Goal: Transaction & Acquisition: Purchase product/service

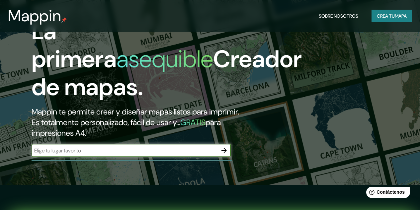
scroll to position [66, 0]
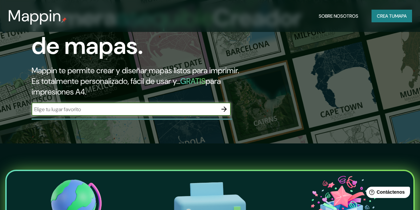
click at [225, 113] on icon "button" at bounding box center [224, 109] width 8 height 8
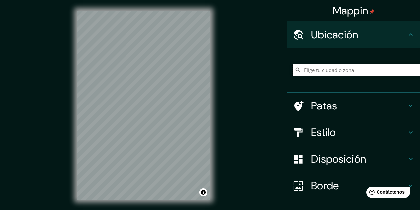
click at [310, 72] on input "Elige tu ciudad o zona" at bounding box center [357, 70] width 128 height 12
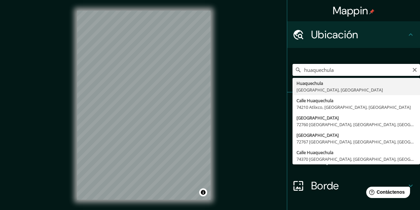
type input "[GEOGRAPHIC_DATA], [GEOGRAPHIC_DATA], [GEOGRAPHIC_DATA]"
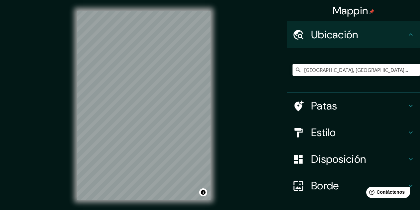
click at [326, 159] on font "Disposición" at bounding box center [338, 159] width 55 height 14
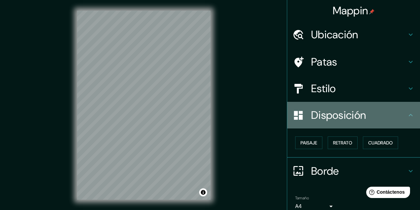
click at [347, 126] on div "Disposición" at bounding box center [353, 115] width 133 height 27
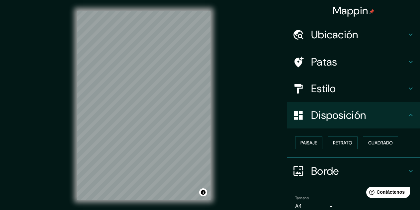
click at [339, 89] on h4 "Estilo" at bounding box center [359, 88] width 96 height 13
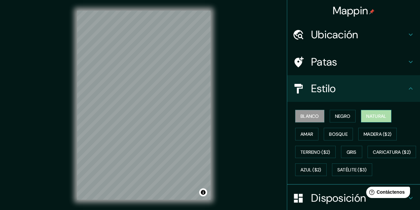
click at [366, 112] on font "Natural" at bounding box center [376, 116] width 20 height 9
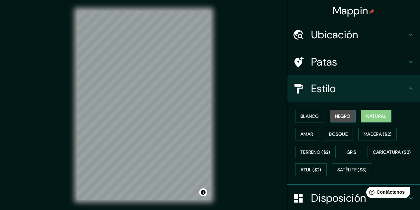
click at [341, 120] on button "Negro" at bounding box center [343, 116] width 26 height 13
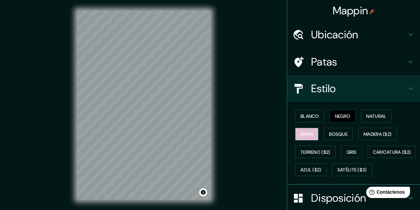
click at [301, 136] on font "Amar" at bounding box center [307, 134] width 13 height 6
click at [348, 149] on font "Gris" at bounding box center [352, 152] width 10 height 6
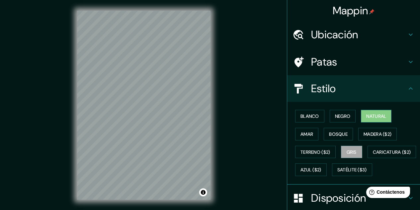
click at [366, 118] on font "Natural" at bounding box center [376, 116] width 20 height 6
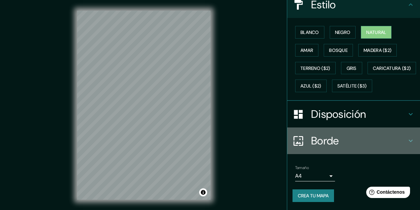
click at [326, 140] on font "Borde" at bounding box center [325, 141] width 28 height 14
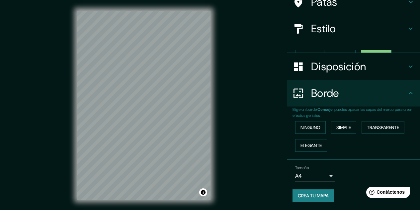
scroll to position [48, 0]
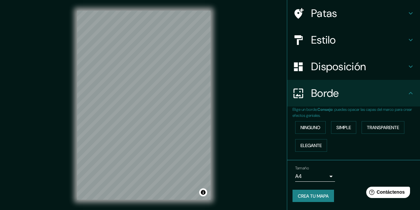
click at [350, 69] on font "Disposición" at bounding box center [338, 66] width 55 height 14
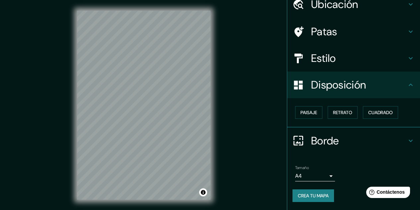
scroll to position [30, 0]
click at [371, 111] on font "Cuadrado" at bounding box center [380, 113] width 25 height 6
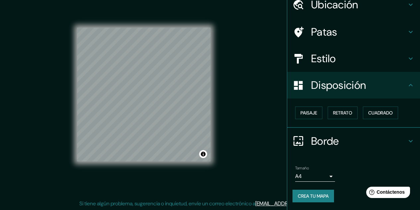
scroll to position [11, 0]
click at [299, 191] on button "Crea tu mapa" at bounding box center [314, 195] width 42 height 13
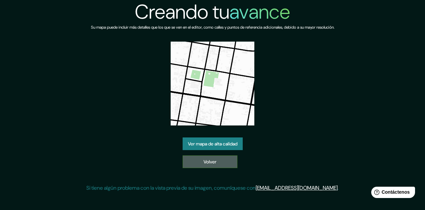
click at [217, 158] on link "Volver" at bounding box center [210, 161] width 55 height 13
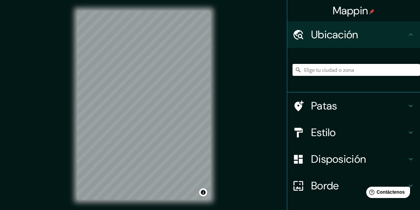
click at [363, 72] on input "Elige tu ciudad o zona" at bounding box center [357, 70] width 128 height 12
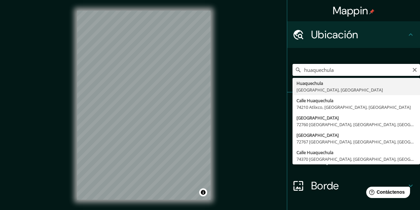
type input "[GEOGRAPHIC_DATA], [GEOGRAPHIC_DATA], [GEOGRAPHIC_DATA]"
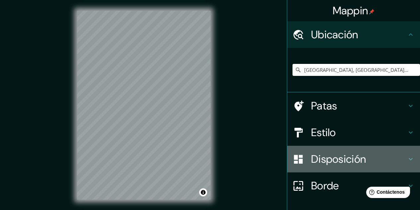
click at [341, 162] on font "Disposición" at bounding box center [338, 159] width 55 height 14
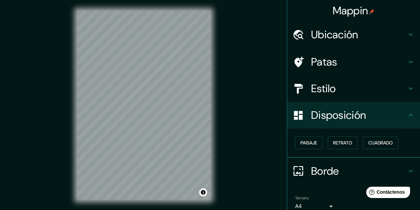
click at [333, 86] on h4 "Estilo" at bounding box center [359, 88] width 96 height 13
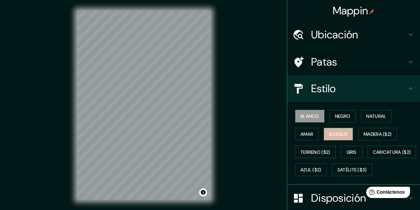
click at [348, 138] on button "Bosque" at bounding box center [338, 134] width 29 height 13
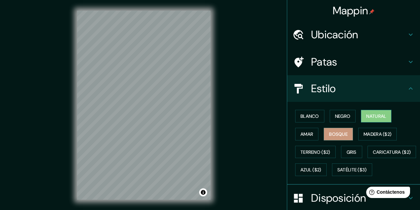
click at [369, 120] on font "Natural" at bounding box center [376, 116] width 20 height 9
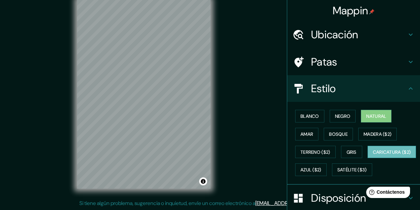
scroll to position [101, 0]
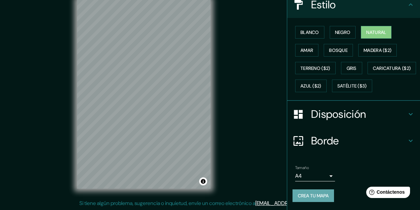
click at [317, 196] on font "Crea tu mapa" at bounding box center [313, 195] width 31 height 6
